Goal: Task Accomplishment & Management: Use online tool/utility

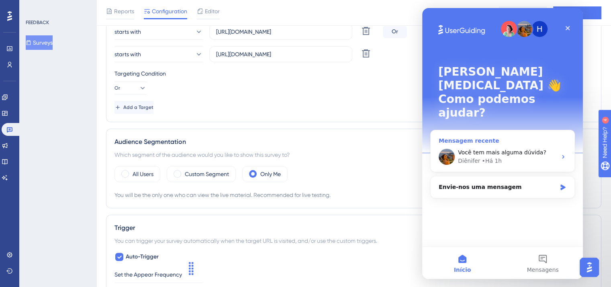
click at [527, 149] on span "Você tem mais alguma dúvida?" at bounding box center [502, 152] width 88 height 6
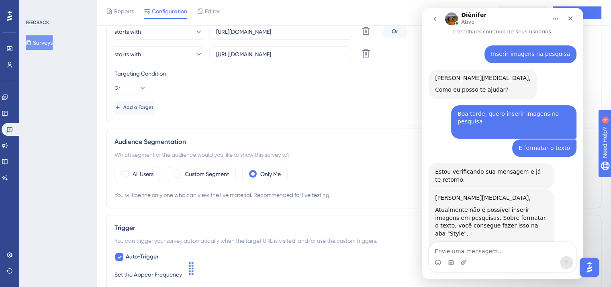
scroll to position [57, 0]
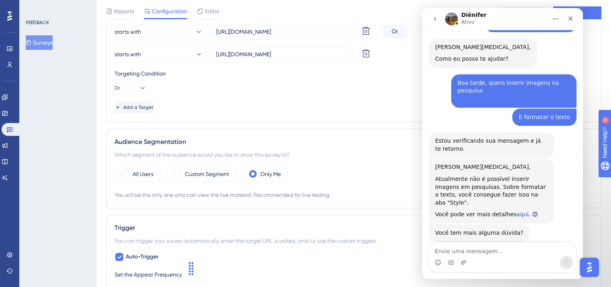
click at [516, 211] on link "aqui" at bounding box center [522, 214] width 12 height 6
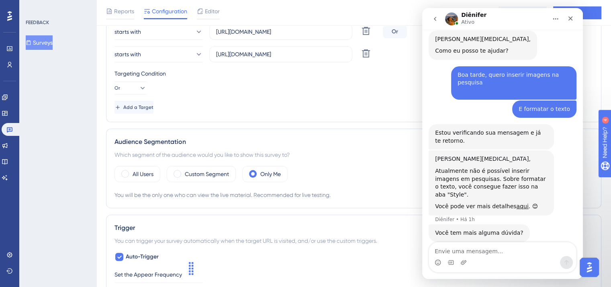
click at [492, 257] on div "Messenger da Intercom" at bounding box center [502, 262] width 147 height 13
click at [494, 246] on textarea "Envie uma mensagem..." at bounding box center [502, 249] width 147 height 14
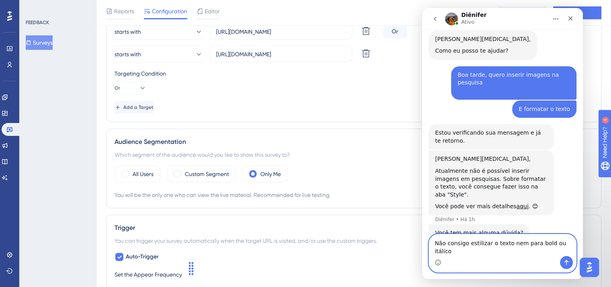
type textarea "Não consigo estilizar o texto nem para bold ou itálico?"
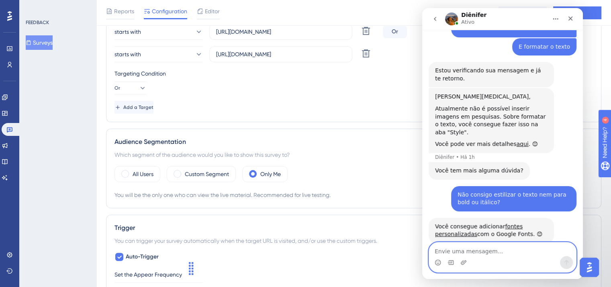
scroll to position [129, 0]
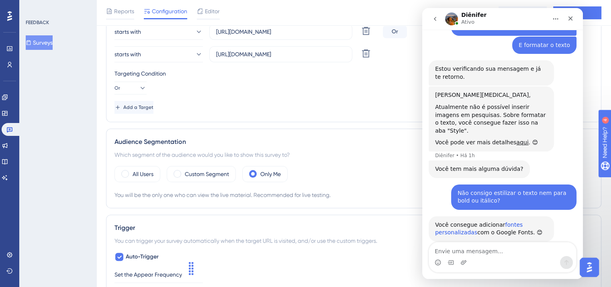
click at [502, 221] on link "fontes personalizadas" at bounding box center [479, 228] width 88 height 14
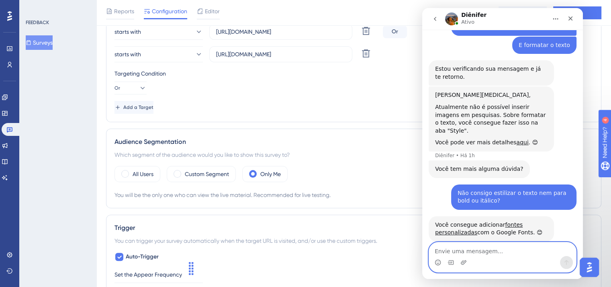
click at [513, 247] on textarea "Envie uma mensagem..." at bounding box center [502, 249] width 147 height 14
type textarea "Ok, obrigada"
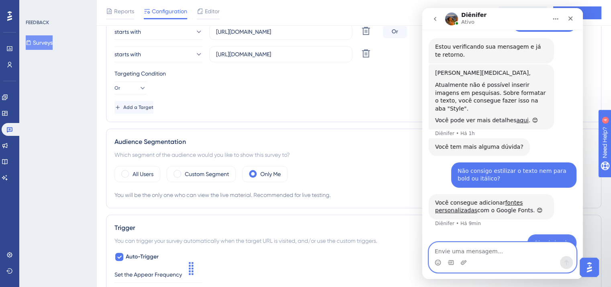
scroll to position [153, 0]
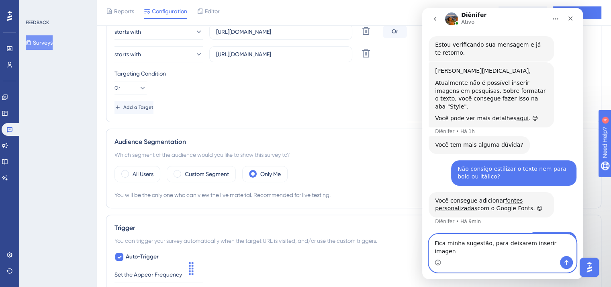
type textarea "Fica minha sugestão, para deixarem inserir imagens"
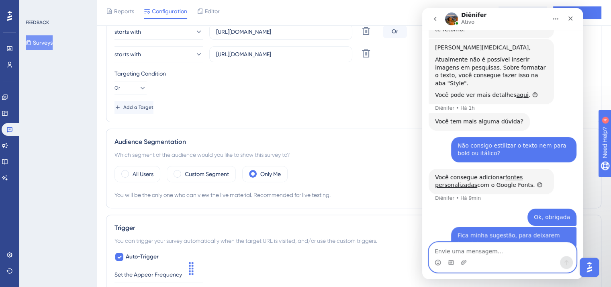
scroll to position [178, 0]
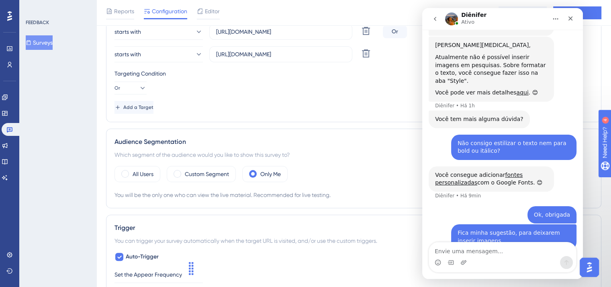
click at [437, 18] on icon "go back" at bounding box center [435, 19] width 6 height 6
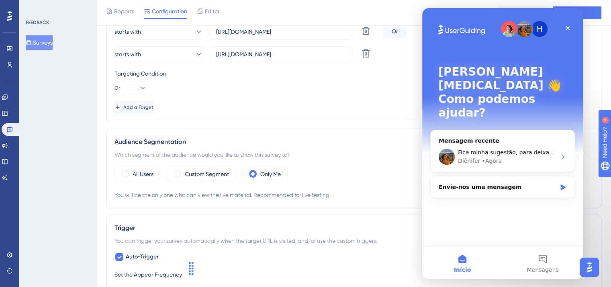
scroll to position [0, 0]
click at [568, 29] on icon "Fechar" at bounding box center [568, 28] width 4 height 4
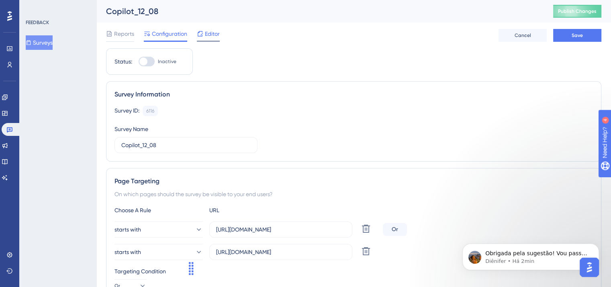
click at [214, 36] on span "Editor" at bounding box center [212, 34] width 15 height 10
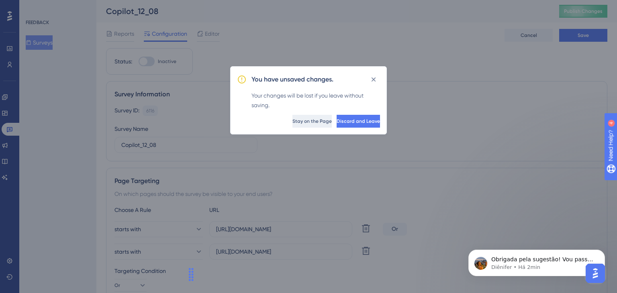
click at [293, 122] on span "Stay on the Page" at bounding box center [312, 121] width 39 height 6
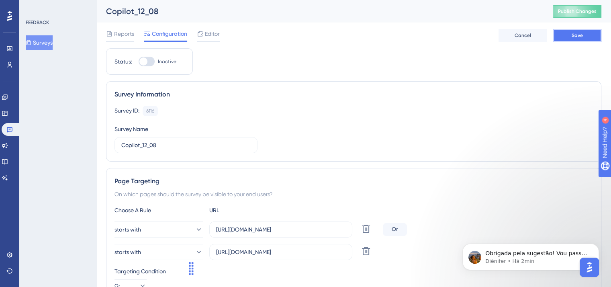
click at [586, 37] on button "Save" at bounding box center [577, 35] width 48 height 13
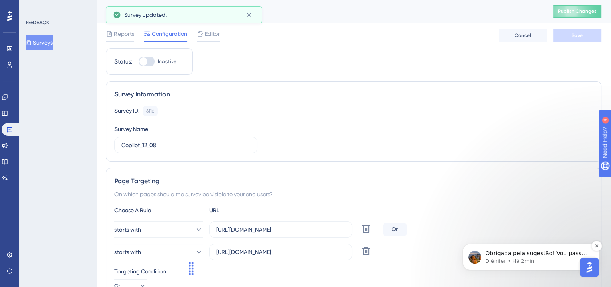
click at [553, 250] on p "Obrigada pela sugestão! Vou passar para o time responsável como sugestão de mel…" at bounding box center [538, 254] width 104 height 8
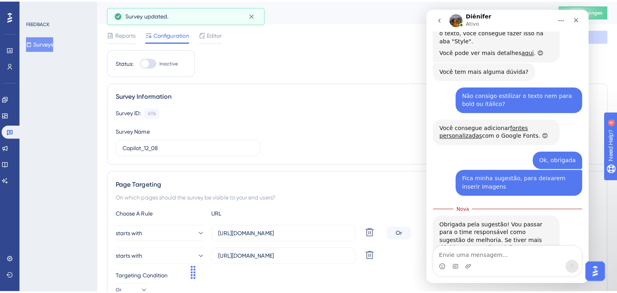
scroll to position [232, 0]
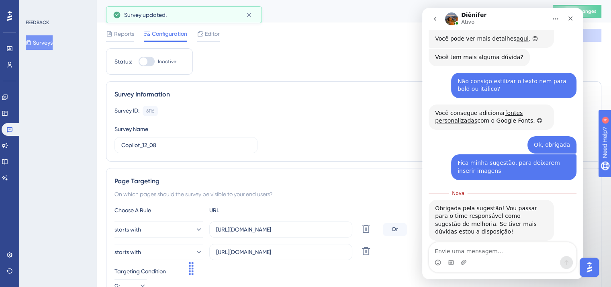
click at [546, 221] on div "Obrigada pela sugestão! Vou passar para o time responsável como sugestão de mel…" at bounding box center [491, 220] width 125 height 41
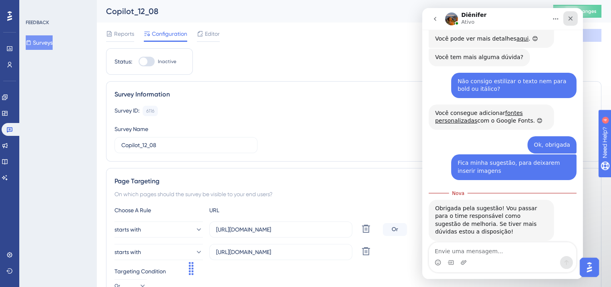
click at [573, 19] on icon "Fechar" at bounding box center [571, 18] width 6 height 6
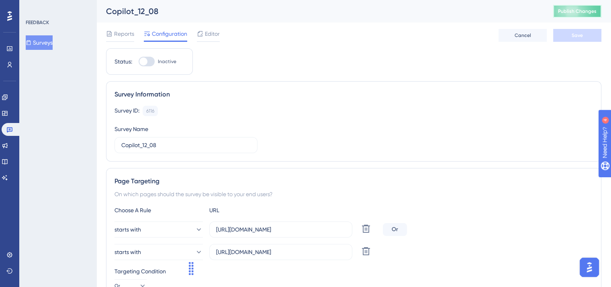
click at [586, 14] on span "Publish Changes" at bounding box center [577, 11] width 39 height 6
click at [209, 33] on span "Editor" at bounding box center [212, 34] width 15 height 10
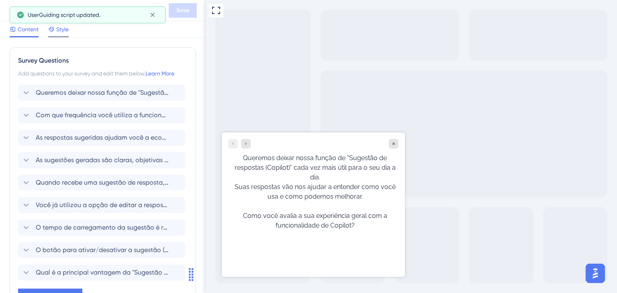
click at [57, 29] on span "Style" at bounding box center [62, 30] width 12 height 10
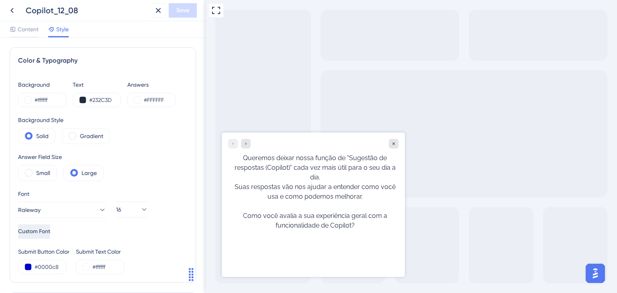
click at [50, 232] on span "Custom Font" at bounding box center [34, 232] width 32 height 10
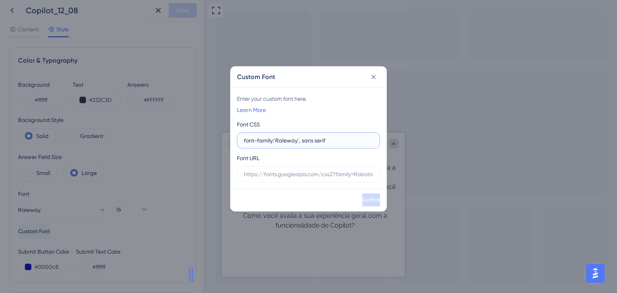
type input "font-family:'Raleway', sans serif"
click at [275, 172] on input "text" at bounding box center [308, 174] width 129 height 9
paste input "<link rel="preconnect" href="[URL][DOMAIN_NAME]"> <link rel="preconnect" href="…"
type input "<link rel="preconnect" href="[URL][DOMAIN_NAME]"> <link rel="preconnect" href="…"
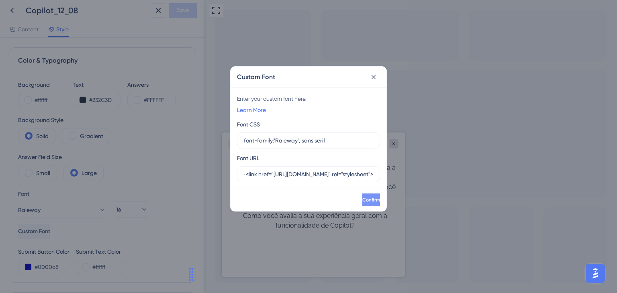
click at [363, 199] on span "Confirm" at bounding box center [372, 200] width 18 height 6
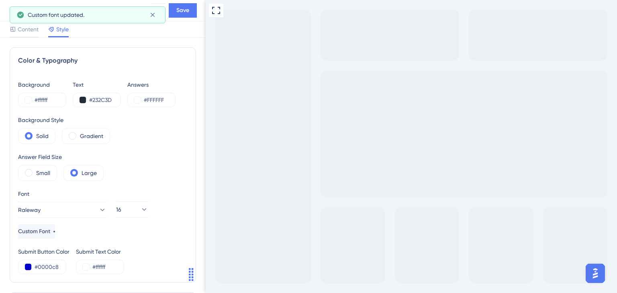
scroll to position [80, 0]
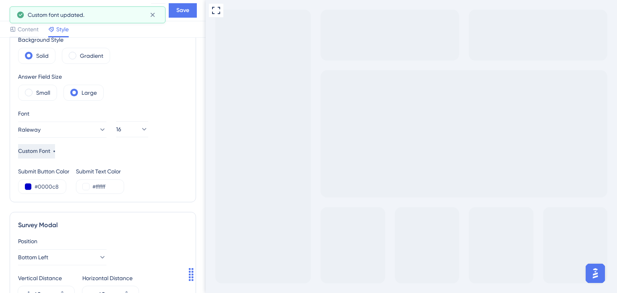
click at [50, 148] on span "Custom Font" at bounding box center [34, 152] width 32 height 10
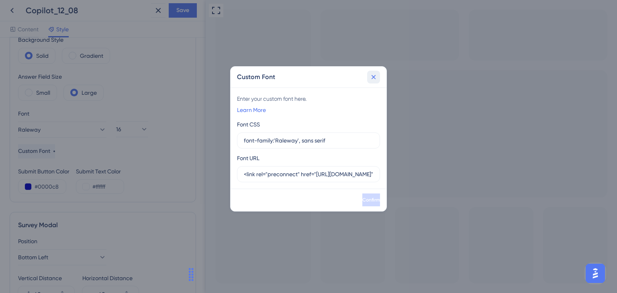
click at [374, 75] on icon at bounding box center [374, 77] width 8 height 8
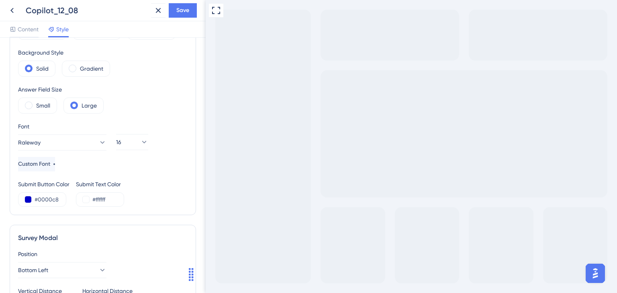
scroll to position [0, 0]
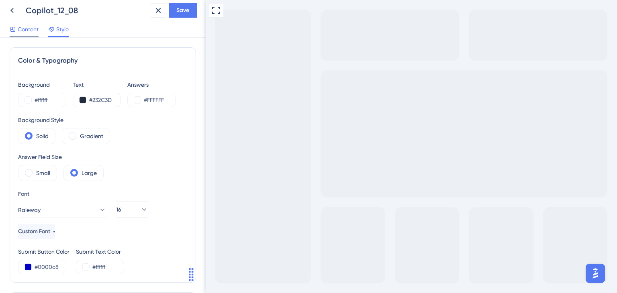
click at [29, 33] on span "Content" at bounding box center [28, 30] width 21 height 10
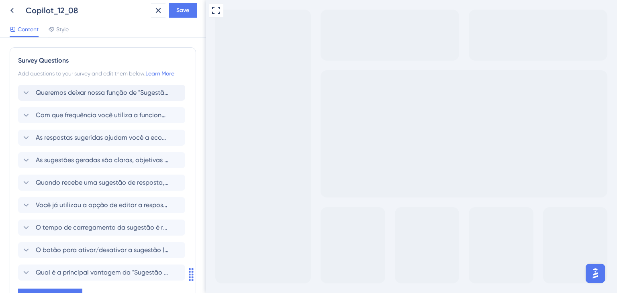
click at [76, 93] on span "Queremos deixar nossa função de "Sugestão de respostas (Copilot)" cada vez mais…" at bounding box center [102, 93] width 133 height 10
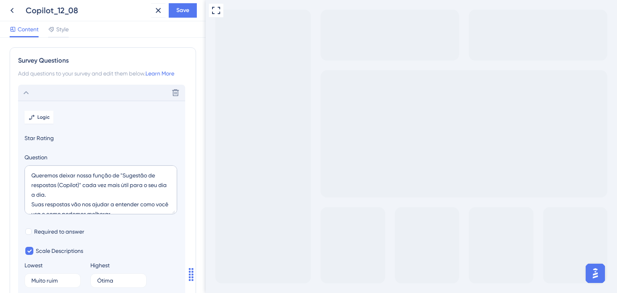
scroll to position [47, 0]
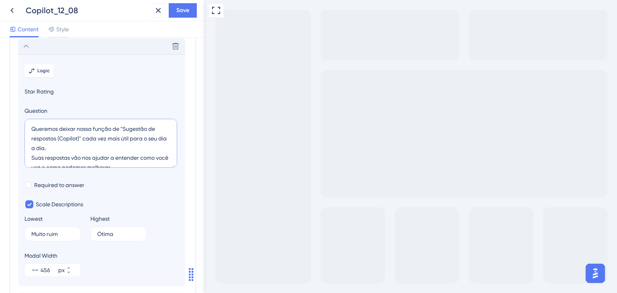
click at [121, 127] on textarea "Queremos deixar nossa função de "Sugestão de respostas (Copilot)" cada vez mais…" at bounding box center [101, 143] width 153 height 49
type textarea "Queremos deixar nossa função de "Sugestão de respostas (Copilot)" cada vez mais…"
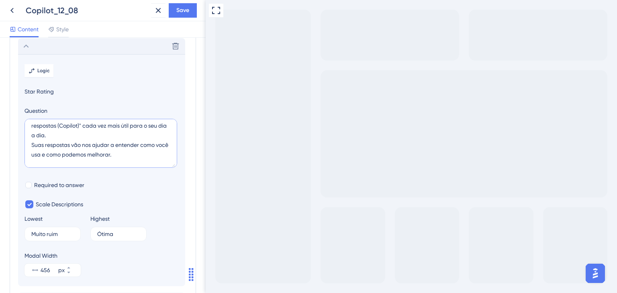
scroll to position [0, 0]
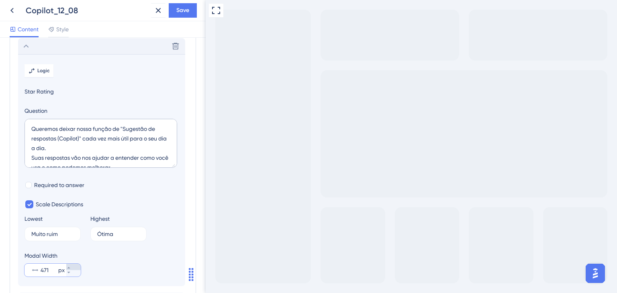
click at [71, 266] on icon at bounding box center [68, 268] width 5 height 5
type input "472"
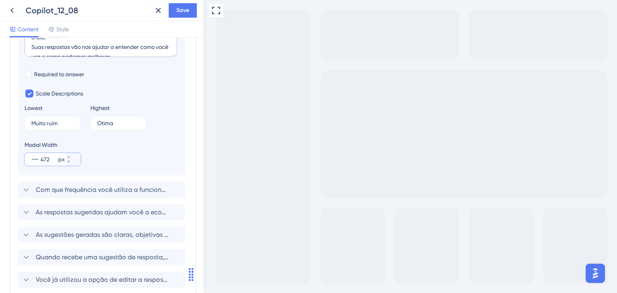
scroll to position [161, 0]
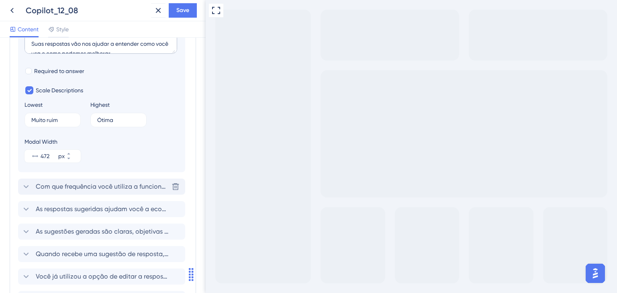
click at [96, 187] on span "Com que frequência você utiliza a funcionalidade de Sugestão de respostas?" at bounding box center [102, 187] width 133 height 10
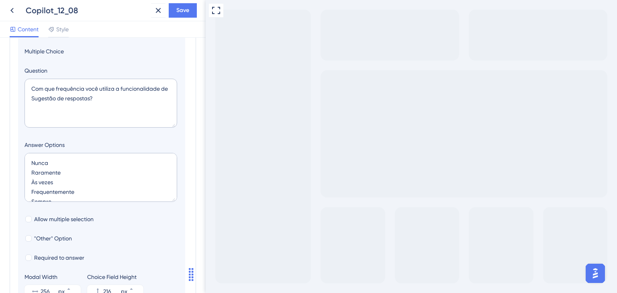
scroll to position [0, 0]
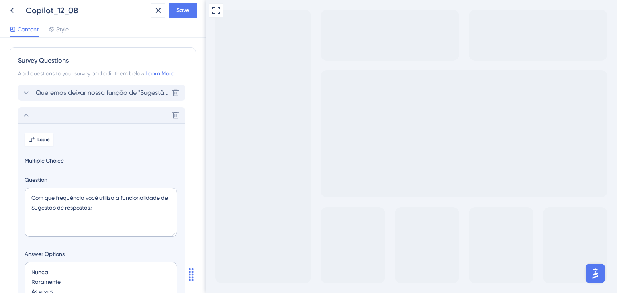
click at [68, 95] on span "Queremos deixar nossa função de "Sugestão de respostas (Copilot)" cada vez mais…" at bounding box center [102, 93] width 133 height 10
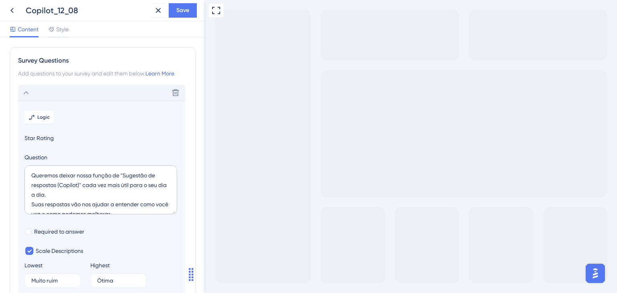
scroll to position [47, 0]
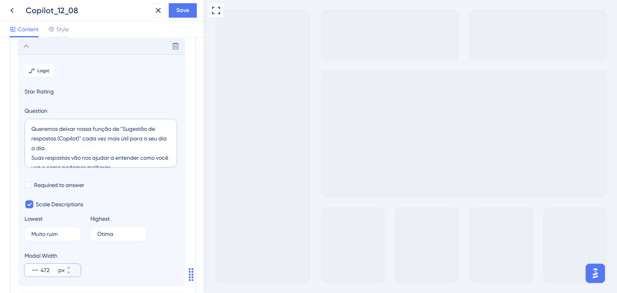
click at [45, 269] on input "472" at bounding box center [49, 271] width 16 height 10
click at [111, 49] on div "Delete" at bounding box center [101, 46] width 167 height 16
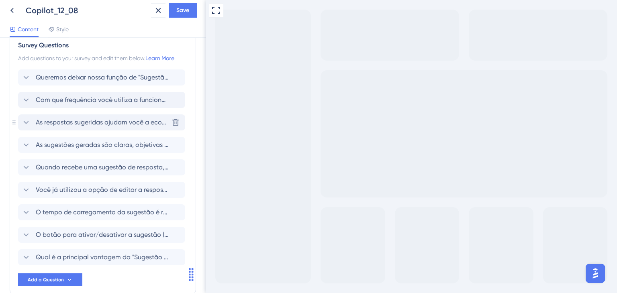
scroll to position [0, 0]
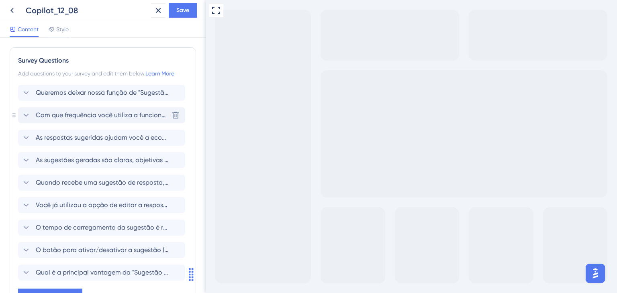
click at [91, 118] on span "Com que frequência você utiliza a funcionalidade de Sugestão de respostas?" at bounding box center [102, 116] width 133 height 10
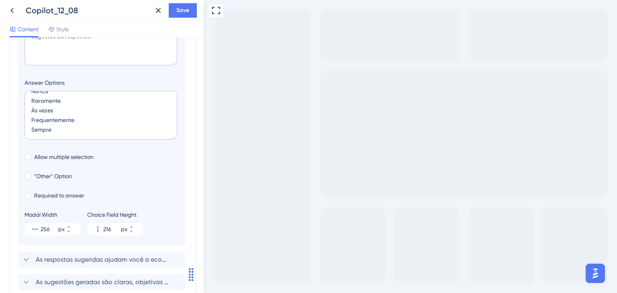
scroll to position [190, 0]
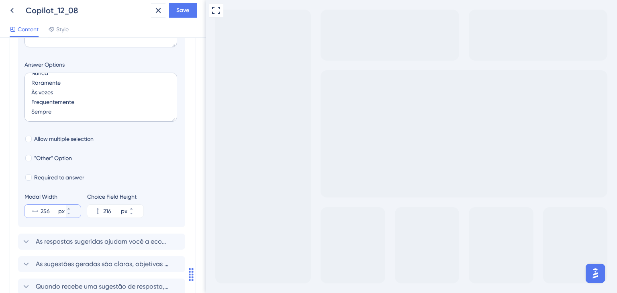
click at [47, 209] on input "256" at bounding box center [49, 212] width 16 height 10
paste input "472"
type input "472"
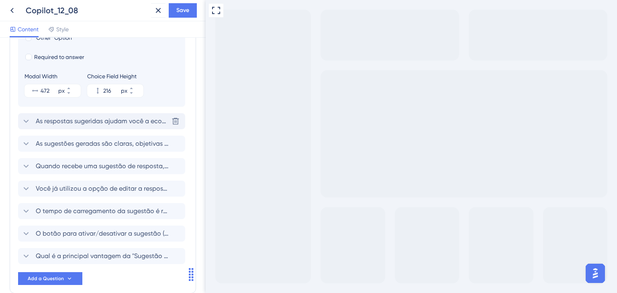
click at [59, 124] on span "As respostas sugeridas ajudam você a economizar tempo e agilizar o atendimento?" at bounding box center [102, 122] width 133 height 10
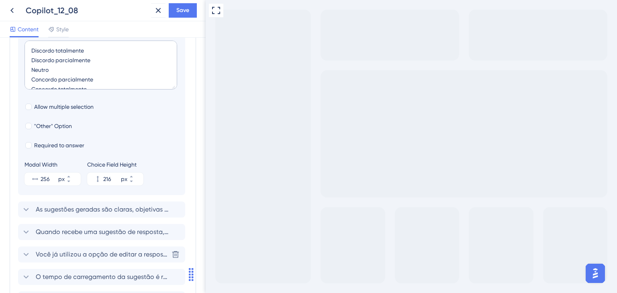
scroll to position [252, 0]
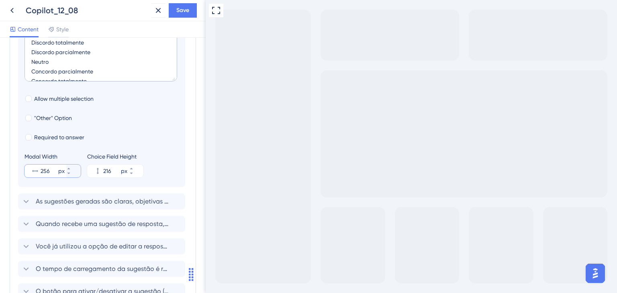
click at [45, 166] on input "256" at bounding box center [49, 171] width 16 height 10
paste input "472"
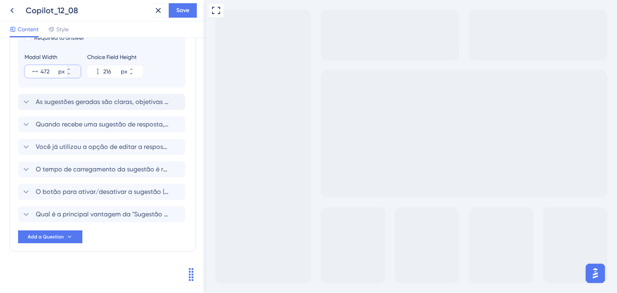
type input "472"
click at [70, 104] on span "As sugestões geradas são claras, objetivas e fáceis de editar?" at bounding box center [102, 102] width 133 height 10
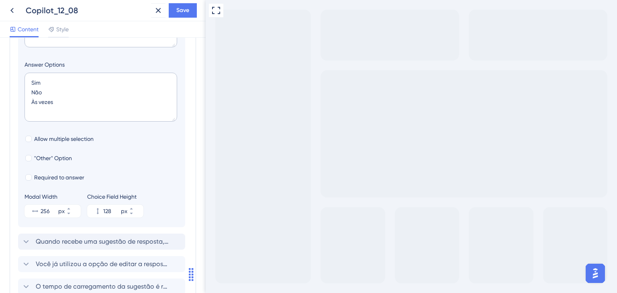
scroll to position [235, 0]
click at [47, 208] on input "256" at bounding box center [49, 212] width 16 height 10
paste input "472"
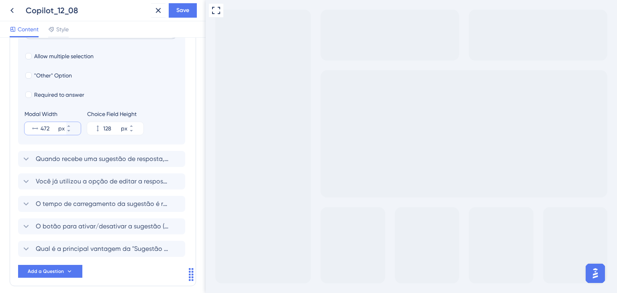
scroll to position [352, 0]
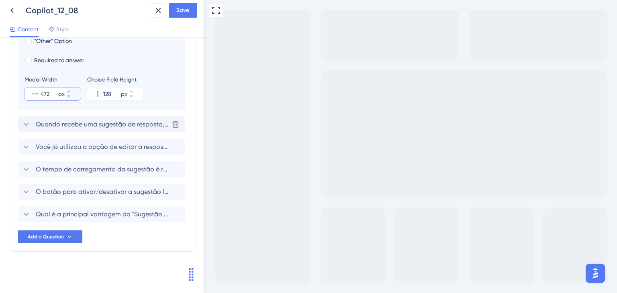
type input "472"
click at [53, 126] on span "Quando recebe uma sugestão de resposta, você normalmente:" at bounding box center [102, 125] width 133 height 10
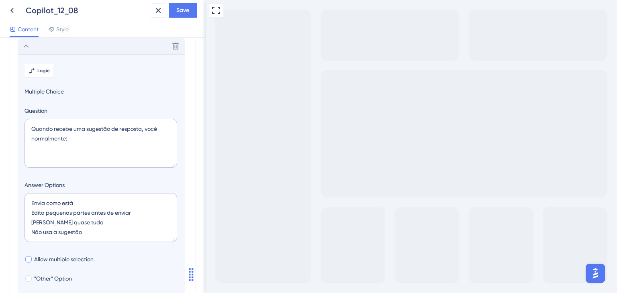
scroll to position [217, 0]
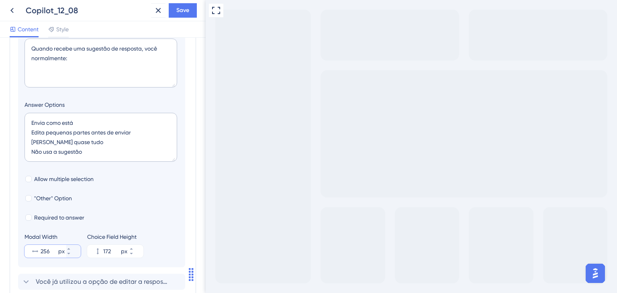
click at [45, 251] on input "256" at bounding box center [49, 252] width 16 height 10
paste input "472"
type input "472"
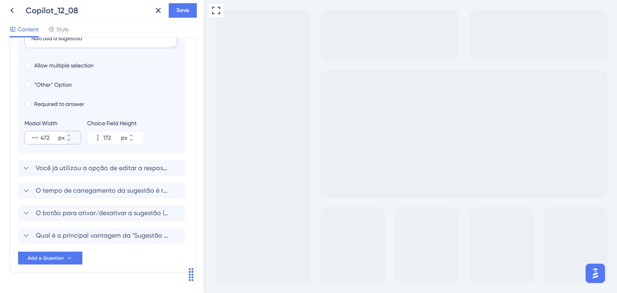
scroll to position [338, 0]
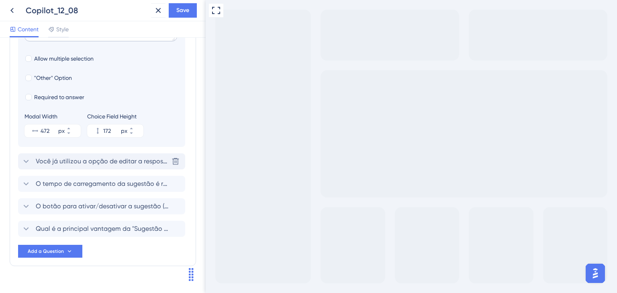
click at [61, 163] on span "Você já utilizou a opção de editar a resposta sugerida?" at bounding box center [102, 162] width 133 height 10
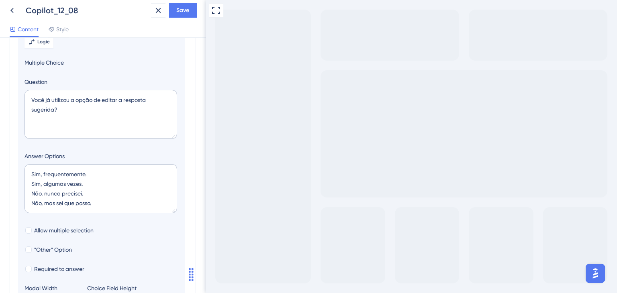
scroll to position [280, 0]
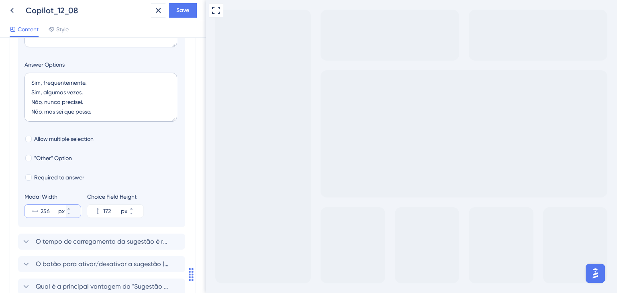
click at [48, 209] on input "256" at bounding box center [49, 212] width 16 height 10
paste input "472"
type input "472"
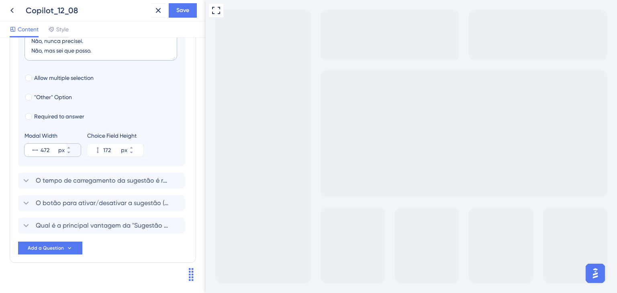
scroll to position [352, 0]
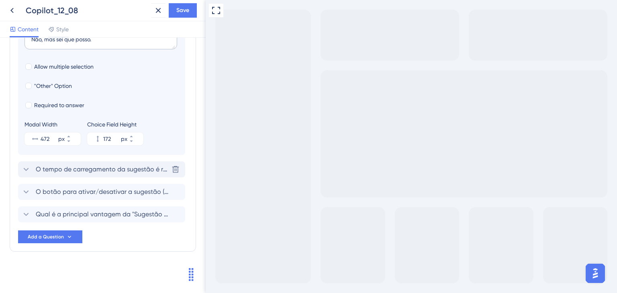
click at [69, 172] on span "O tempo de carregamento da sugestão é rápido o suficiente?" at bounding box center [102, 170] width 133 height 10
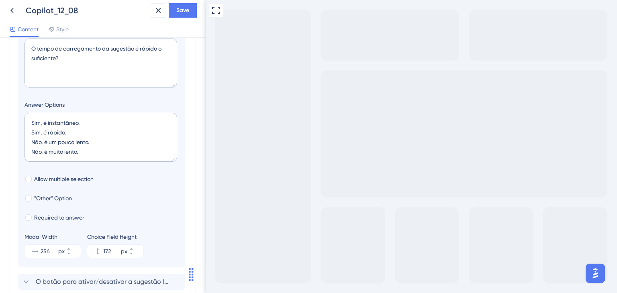
scroll to position [262, 0]
click at [45, 252] on input "256" at bounding box center [49, 252] width 16 height 10
paste input "472"
type input "472"
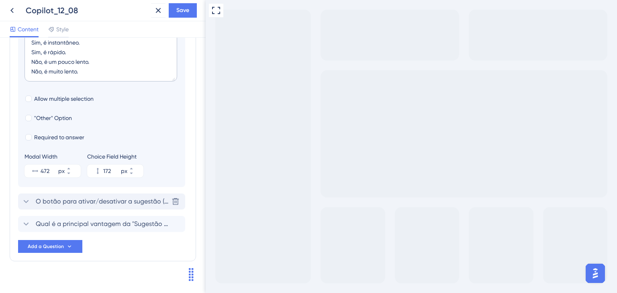
click at [56, 198] on span "O botão para ativar/desativar a sugestão (ícone do Copilot) é fácil de ser enco…" at bounding box center [102, 202] width 133 height 10
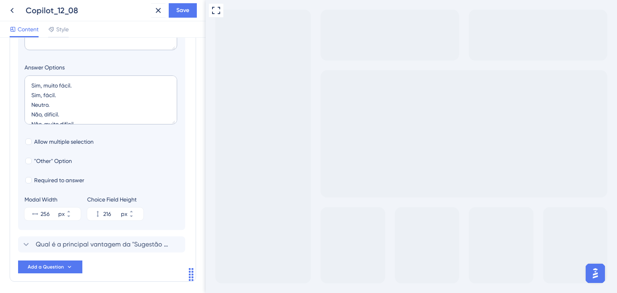
scroll to position [325, 0]
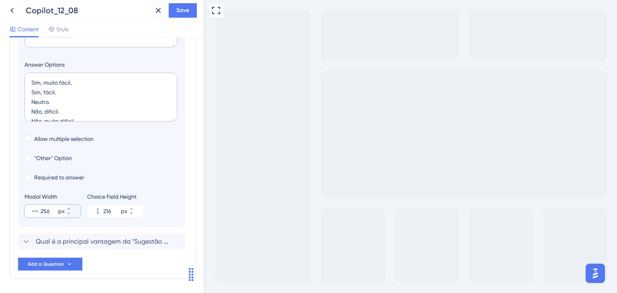
click at [46, 209] on input "256" at bounding box center [49, 212] width 16 height 10
paste input "472"
type input "472"
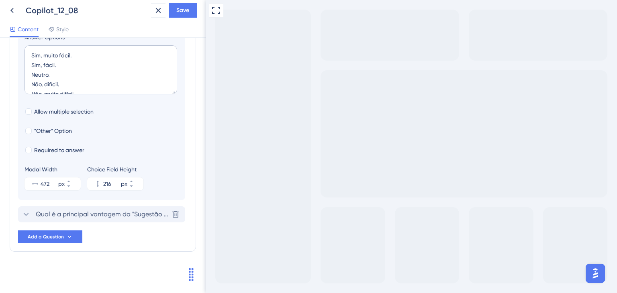
click at [47, 211] on span "Qual é a principal vantagem da "Sugestão de respostas" para você? Qual é a prin…" at bounding box center [102, 215] width 133 height 10
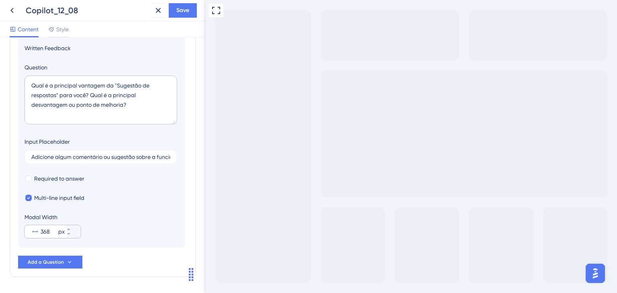
scroll to position [272, 0]
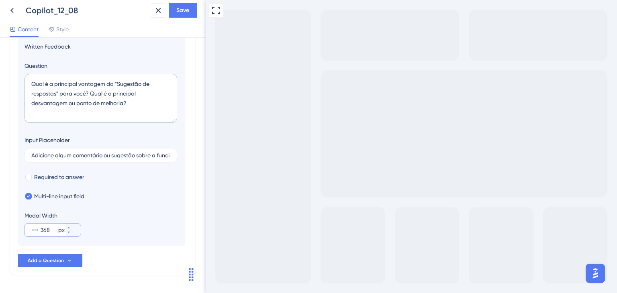
click at [49, 233] on input "368" at bounding box center [49, 230] width 16 height 10
paste input "472"
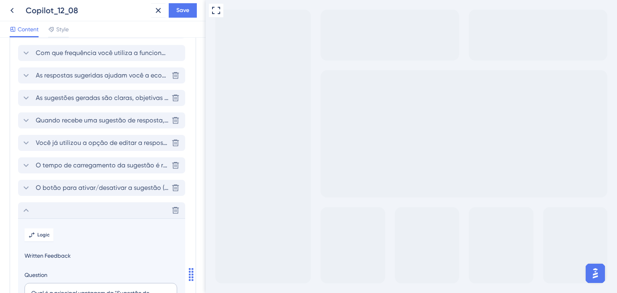
scroll to position [0, 0]
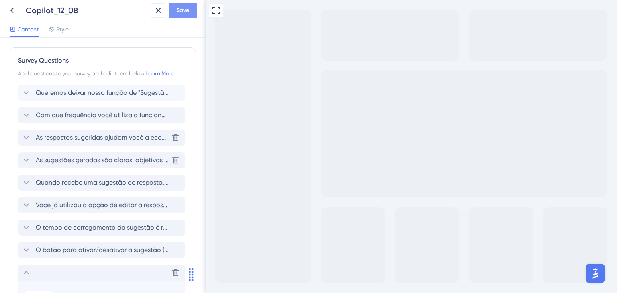
type input "472"
click at [184, 14] on span "Save" at bounding box center [182, 11] width 13 height 10
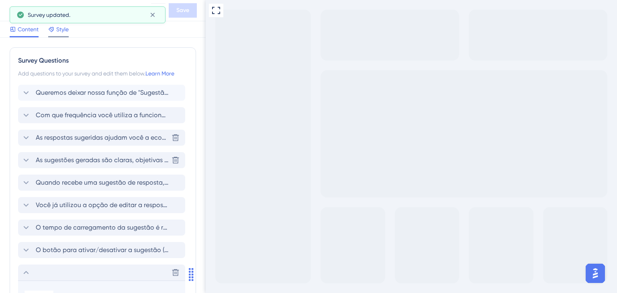
click at [60, 31] on span "Style" at bounding box center [62, 30] width 12 height 10
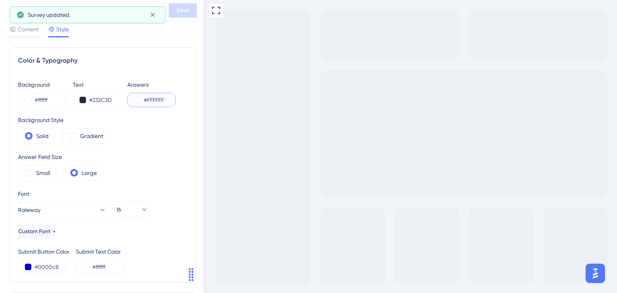
click at [151, 100] on input "#FFFFFF" at bounding box center [160, 100] width 33 height 10
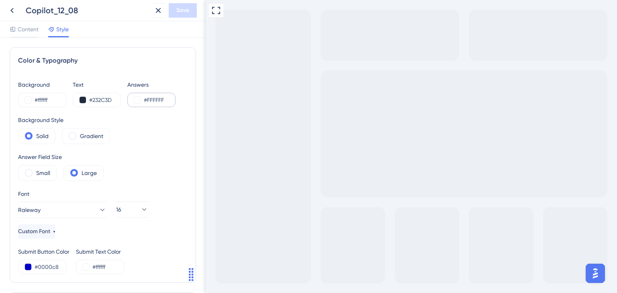
click at [133, 102] on div "#FFFFFF" at bounding box center [151, 100] width 48 height 14
click at [136, 101] on button at bounding box center [137, 100] width 6 height 6
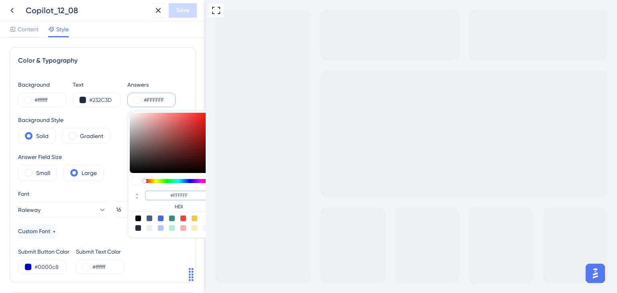
click at [179, 192] on input "#FFFFFF" at bounding box center [179, 196] width 68 height 10
type input "#00"
type input "#000000"
type input "#0000C"
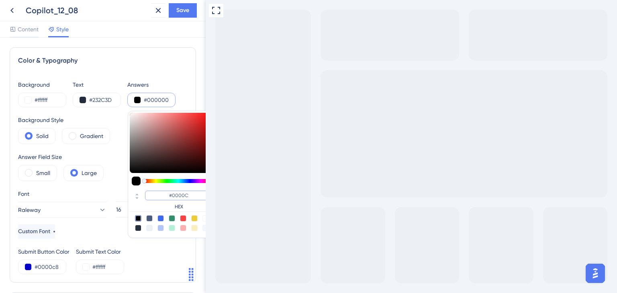
type input "#0000c8"
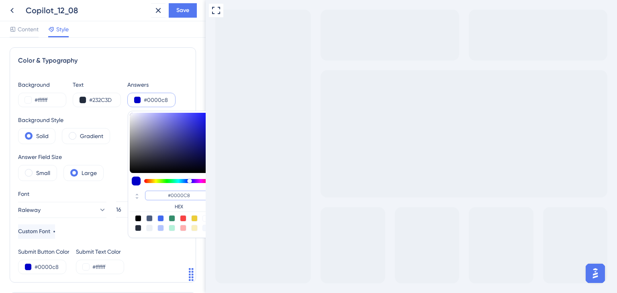
type input "#0000C8"
click at [150, 57] on div "Color & Typography" at bounding box center [103, 61] width 170 height 10
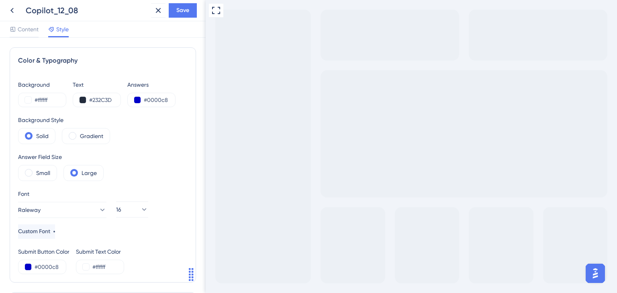
click at [232, 146] on div at bounding box center [412, 146] width 412 height 293
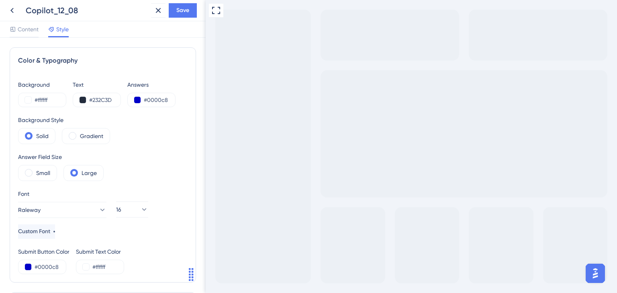
click at [156, 100] on input "#0000c8" at bounding box center [160, 100] width 33 height 10
drag, startPoint x: 148, startPoint y: 99, endPoint x: 185, endPoint y: 100, distance: 37.4
click at [185, 100] on div "Color & Typography Background #ffffff Text #232C3D Answers #0000c8 Background S…" at bounding box center [103, 165] width 186 height 236
type input "#6666DE"
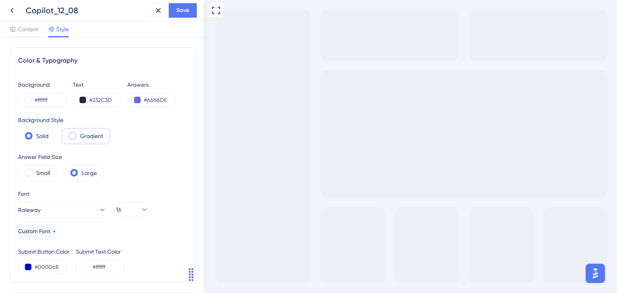
click at [82, 136] on label "Gradient" at bounding box center [91, 136] width 23 height 10
click at [25, 98] on button at bounding box center [28, 100] width 6 height 6
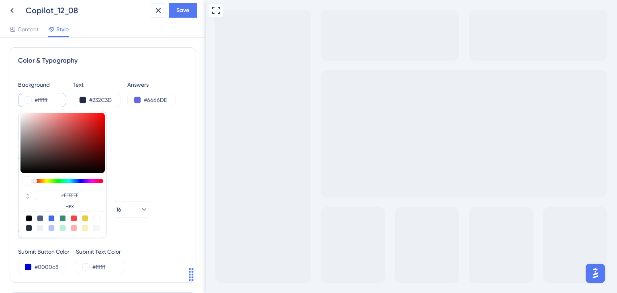
click at [49, 217] on div at bounding box center [51, 218] width 6 height 6
type input "#4169f0"
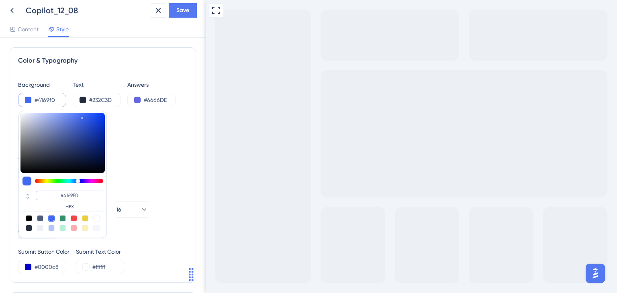
click at [74, 195] on input "#4169F0" at bounding box center [70, 196] width 68 height 10
type input "#66"
type input "#666666"
type input "#6666D"
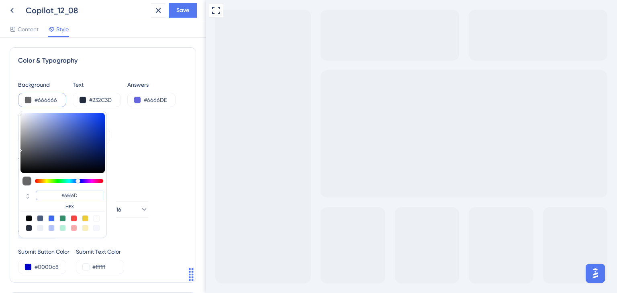
type input "#6666de"
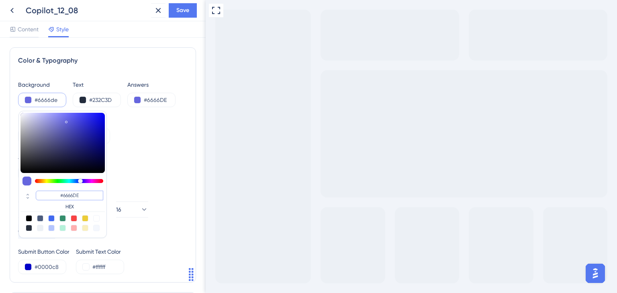
drag, startPoint x: 63, startPoint y: 196, endPoint x: 106, endPoint y: 196, distance: 43.0
click at [106, 196] on div "#6666DE HEX" at bounding box center [62, 174] width 88 height 127
type input "#00"
type input "#000000"
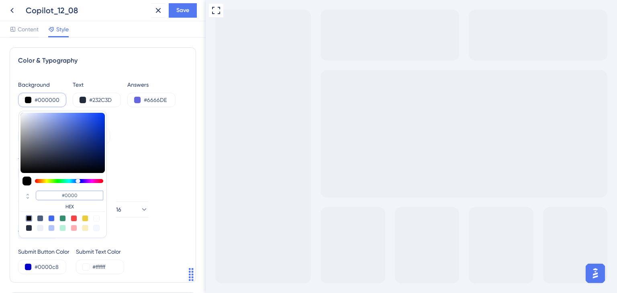
type input "#0000C"
type input "#0000c8"
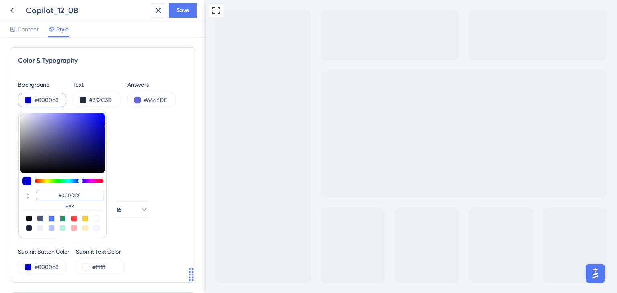
type input "#0000C8"
click at [27, 198] on icon at bounding box center [28, 198] width 2 height 2
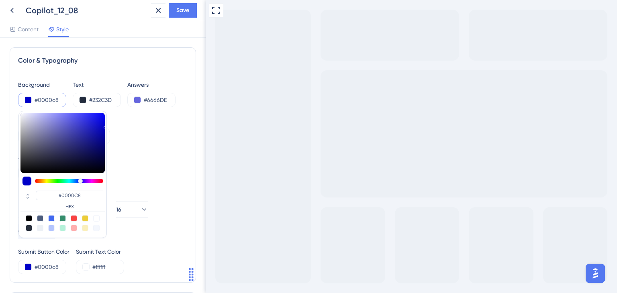
click at [166, 134] on div "Background Style Solid Gradient" at bounding box center [103, 129] width 170 height 29
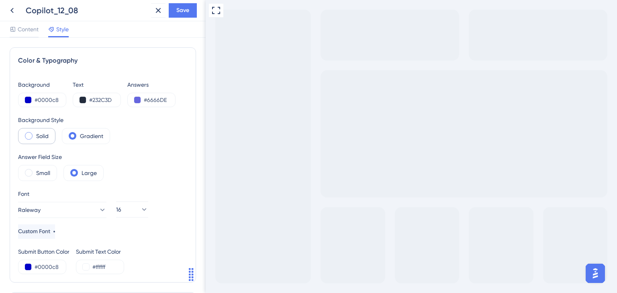
click at [35, 138] on div "Solid" at bounding box center [36, 136] width 37 height 16
click at [45, 101] on input "#0000c8" at bounding box center [51, 100] width 33 height 10
click at [31, 98] on button at bounding box center [28, 100] width 6 height 6
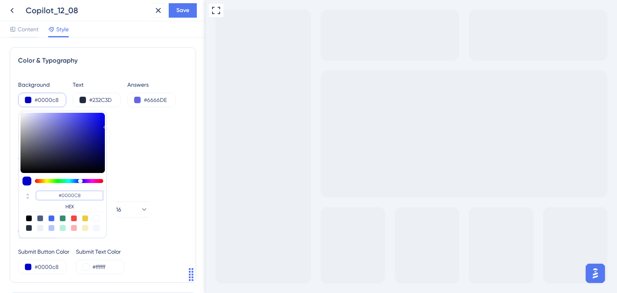
click at [73, 193] on input "#0000C8" at bounding box center [70, 196] width 68 height 10
type input "#66"
type input "#666666"
type input "#6666D"
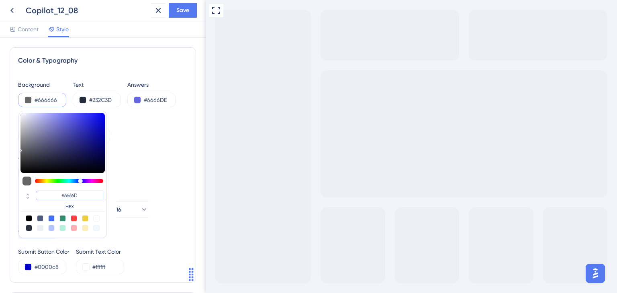
type input "#6666de"
type input "#6666DE"
click at [98, 98] on input "#232C3D" at bounding box center [105, 100] width 33 height 10
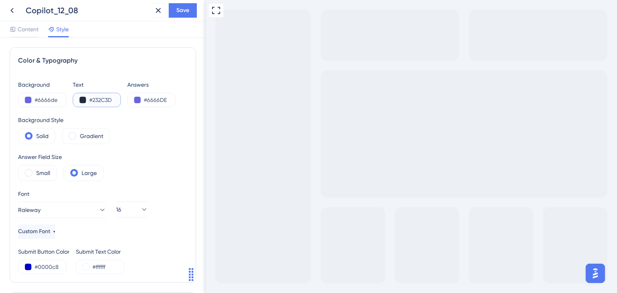
click at [85, 100] on button at bounding box center [83, 100] width 6 height 6
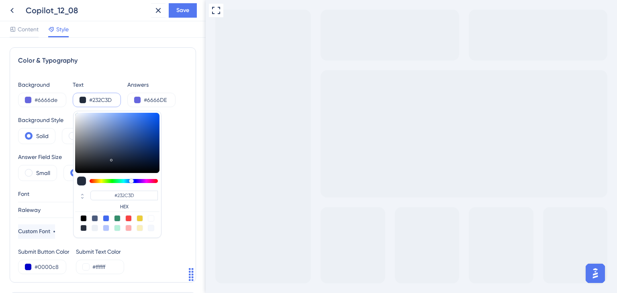
click at [151, 220] on div at bounding box center [151, 218] width 6 height 6
type input "#ffffff"
type input "#FFFFFF"
click at [160, 100] on input "#6666DE" at bounding box center [160, 100] width 33 height 10
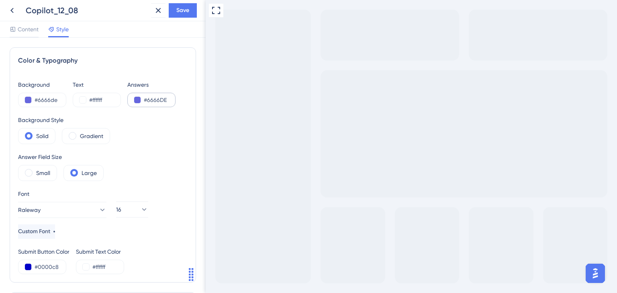
click at [137, 103] on div "#6666DE" at bounding box center [151, 100] width 48 height 14
click at [137, 101] on button at bounding box center [137, 100] width 6 height 6
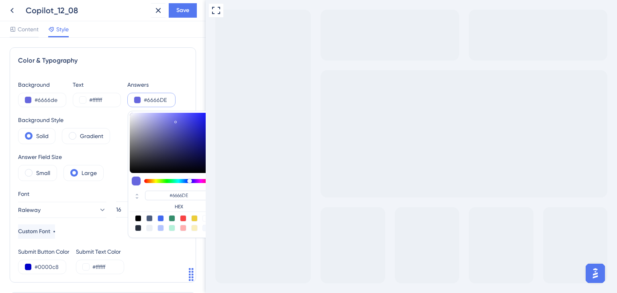
click at [146, 227] on div at bounding box center [149, 228] width 6 height 6
type input "#ecf0f5"
type input "#ECF0F5"
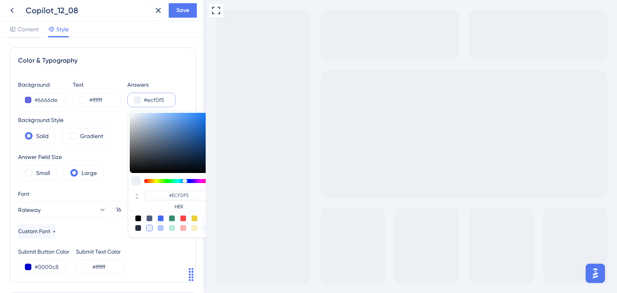
click at [193, 220] on div at bounding box center [194, 218] width 6 height 6
type input "#eccd39"
type input "#ECCD39"
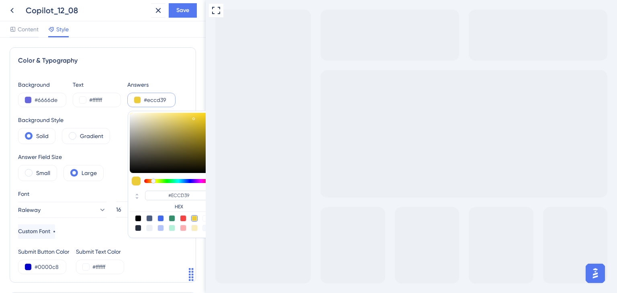
click at [195, 229] on div at bounding box center [194, 228] width 6 height 6
type input "#faefbb"
type input "#FAEFBB"
click at [149, 228] on div at bounding box center [149, 228] width 6 height 6
type input "#ecf0f5"
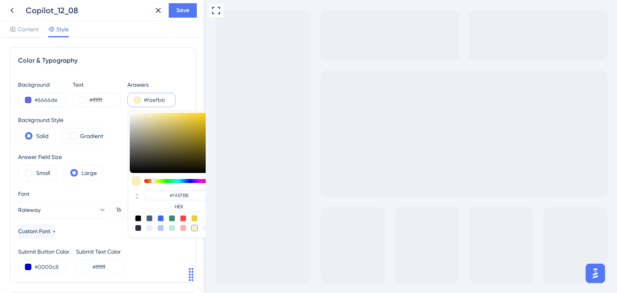
type input "#ECF0F5"
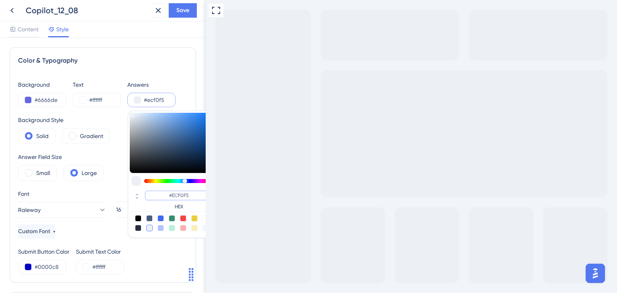
click at [185, 195] on input "#ECF0F5" at bounding box center [179, 196] width 68 height 10
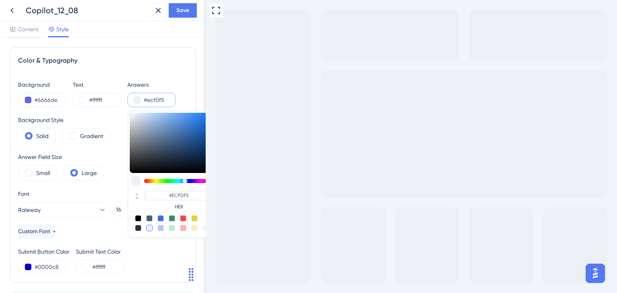
type input "#7a8695"
type input "#7A8695"
type input "#acb6c2"
type input "#ACB6C2"
type input "#fcfdff"
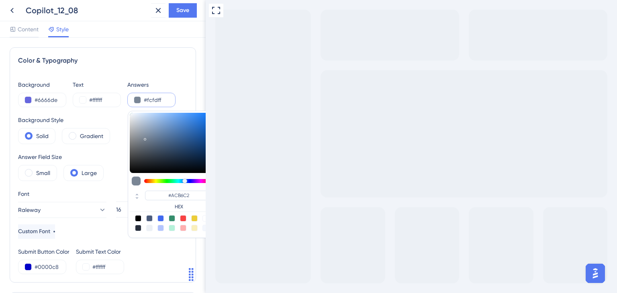
type input "#FCFDFF"
type input "#ffffff"
type input "#FFFFFF"
drag, startPoint x: 143, startPoint y: 137, endPoint x: 116, endPoint y: 85, distance: 58.4
click at [117, 86] on div "Background #6666de Text #ffffff Answers #ffffff #FFFFFF HEX" at bounding box center [103, 93] width 170 height 27
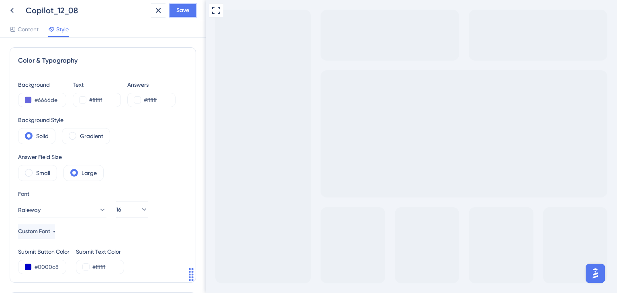
click at [170, 14] on button "Save" at bounding box center [183, 10] width 28 height 14
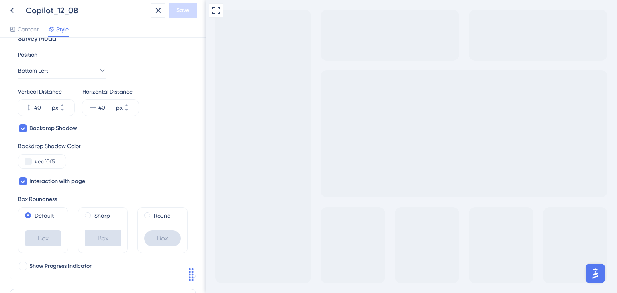
scroll to position [281, 0]
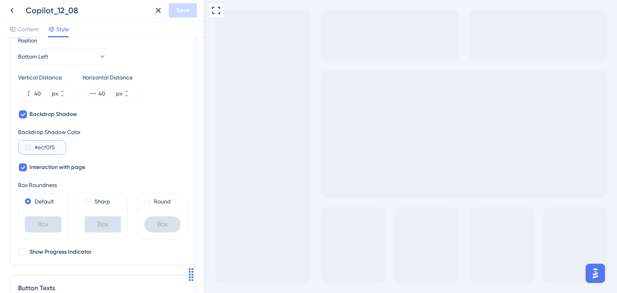
click at [50, 148] on input "#ecf0f5" at bounding box center [51, 148] width 33 height 10
click at [47, 147] on input "#ecf0f5" at bounding box center [51, 148] width 33 height 10
paste input "CECEF0"
click at [51, 146] on input "#ECF0F5" at bounding box center [51, 148] width 33 height 10
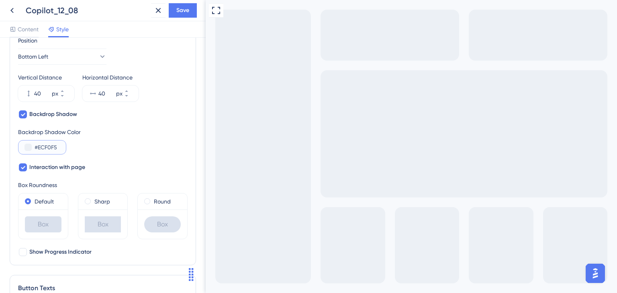
click at [51, 146] on input "#ECF0F5" at bounding box center [51, 148] width 33 height 10
paste input "CECEF0"
type input "#CECEF0"
click at [137, 145] on div "Backdrop Shadow Color #CECEF0" at bounding box center [103, 140] width 170 height 27
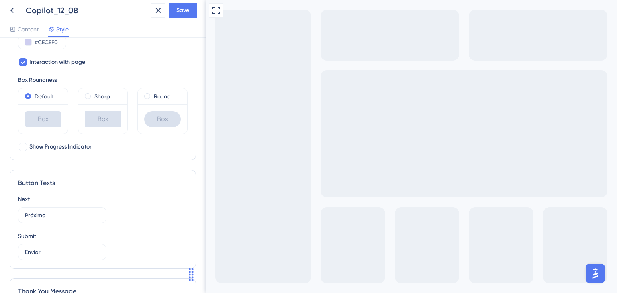
scroll to position [402, 0]
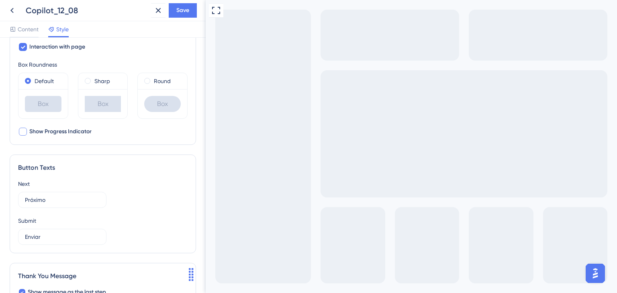
click at [24, 133] on div at bounding box center [23, 132] width 8 height 8
click at [24, 133] on icon at bounding box center [22, 132] width 5 height 6
click at [25, 133] on div at bounding box center [23, 132] width 8 height 8
checkbox input "false"
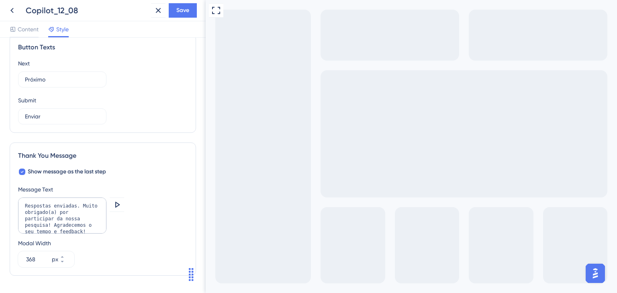
scroll to position [545, 0]
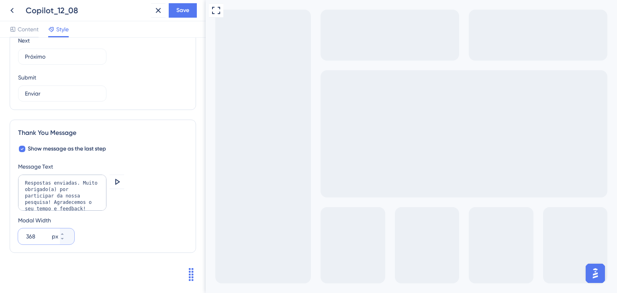
click at [35, 237] on input "368" at bounding box center [38, 237] width 24 height 10
type input "472"
click at [118, 178] on icon at bounding box center [117, 182] width 10 height 10
click at [53, 201] on textarea "Respostas enviadas. Muito obrigado(a) por participar da nossa pesquisa! Agradec…" at bounding box center [62, 193] width 88 height 36
click at [52, 201] on textarea "Respostas enviadas. Muito obrigado(a) por participar da nossa pesquisa! Agradec…" at bounding box center [62, 193] width 88 height 36
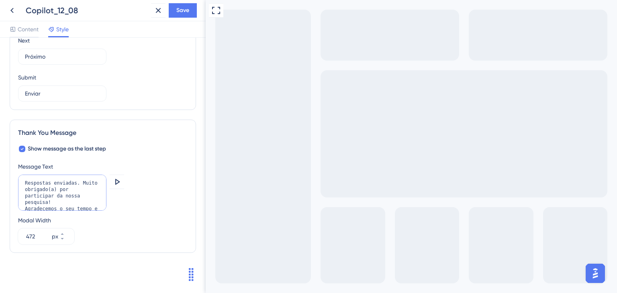
scroll to position [2, 0]
click at [114, 179] on icon at bounding box center [117, 182] width 10 height 10
click at [25, 205] on textarea "Respostas enviadas. Muito obrigado(a) por participar da nossa pesquisa! Agradec…" at bounding box center [62, 193] width 88 height 36
type textarea "Respostas enviadas. Muito obrigado(a) por participar da nossa pesquisa! Agradec…"
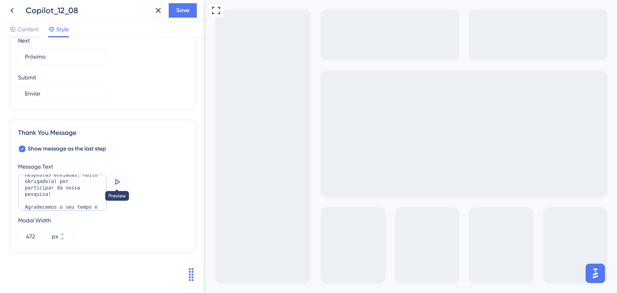
click at [117, 180] on icon at bounding box center [117, 182] width 10 height 10
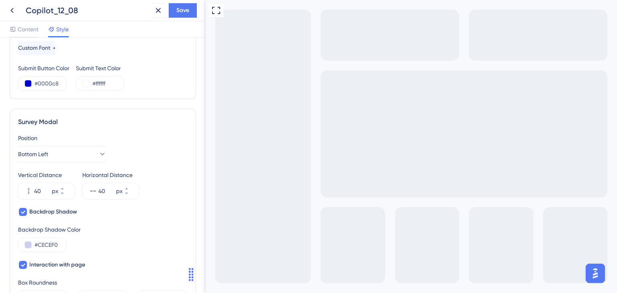
scroll to position [0, 0]
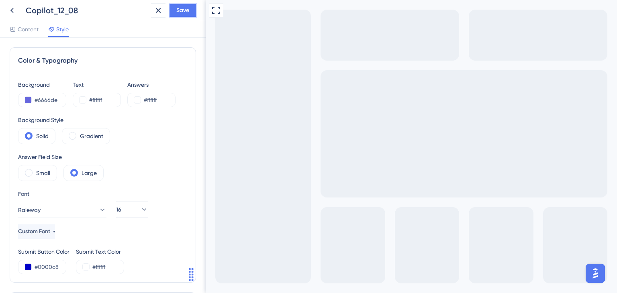
click at [184, 10] on span "Save" at bounding box center [182, 11] width 13 height 10
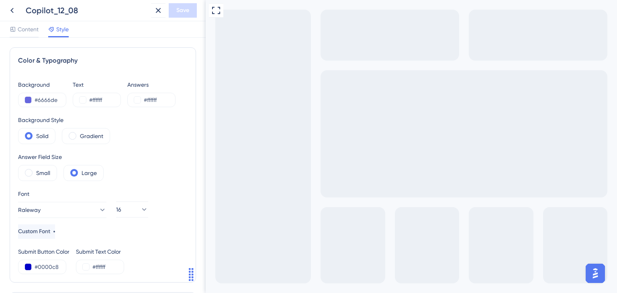
click at [156, 10] on icon at bounding box center [159, 11] width 10 height 10
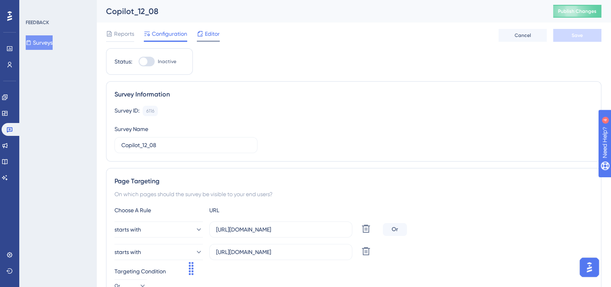
click at [215, 35] on span "Editor" at bounding box center [212, 34] width 15 height 10
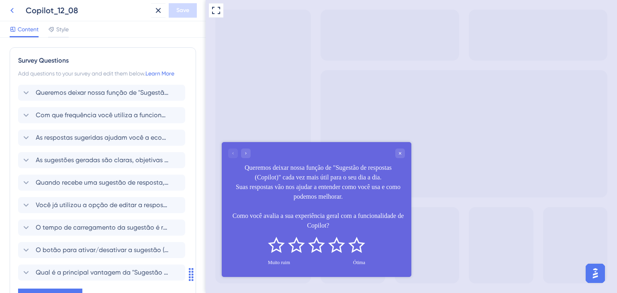
click at [10, 10] on icon at bounding box center [12, 11] width 10 height 10
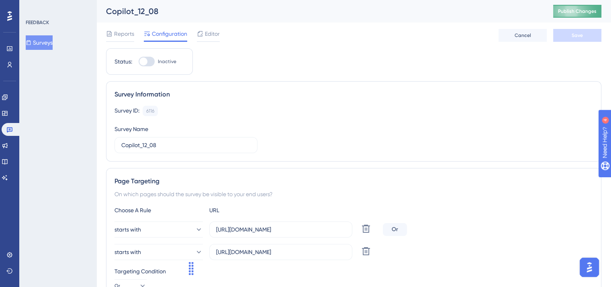
click at [588, 12] on span "Publish Changes" at bounding box center [577, 11] width 39 height 6
click at [212, 39] on div "Editor" at bounding box center [208, 35] width 23 height 13
